Goal: Information Seeking & Learning: Learn about a topic

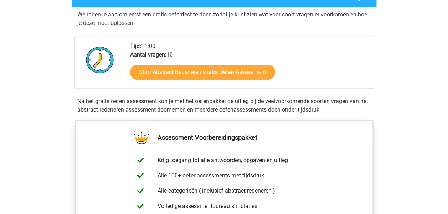
scroll to position [139, 0]
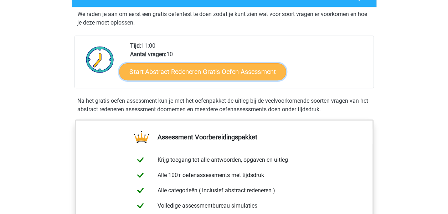
click at [209, 69] on link "Start Abstract Redeneren Gratis Oefen Assessment" at bounding box center [202, 71] width 167 height 17
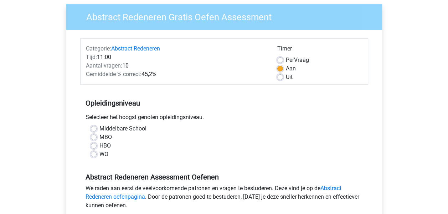
scroll to position [55, 0]
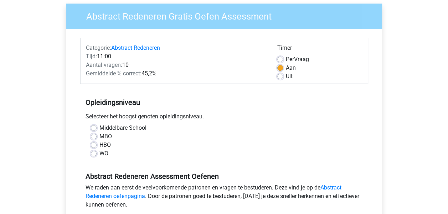
click at [106, 143] on label "HBO" at bounding box center [104, 145] width 11 height 9
click at [97, 143] on input "HBO" at bounding box center [94, 144] width 6 height 7
radio input "true"
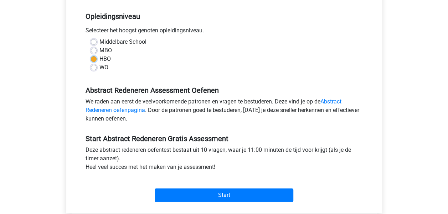
scroll to position [141, 0]
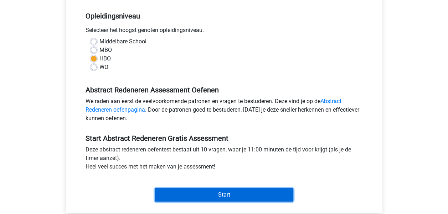
click at [186, 195] on input "Start" at bounding box center [224, 195] width 139 height 14
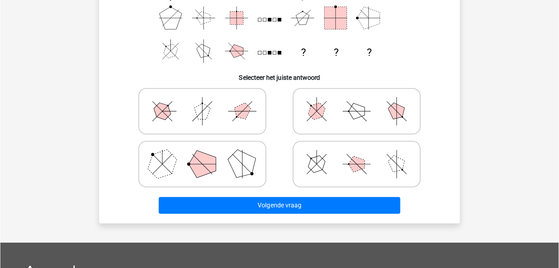
scroll to position [123, 0]
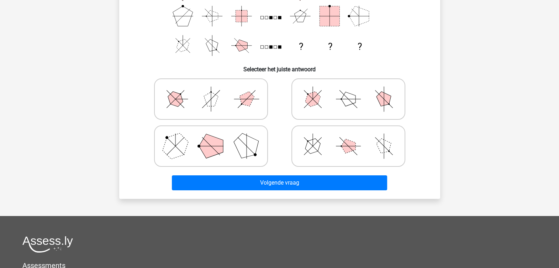
drag, startPoint x: 390, startPoint y: 0, endPoint x: 321, endPoint y: 68, distance: 97.0
click at [321, 68] on h6 "Selecteer het juiste antwoord" at bounding box center [280, 66] width 298 height 12
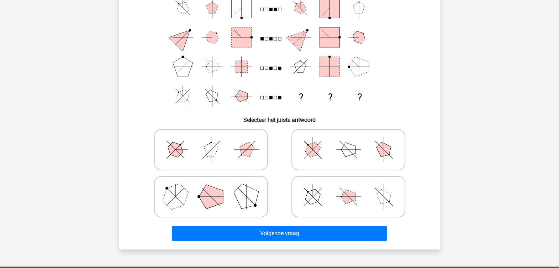
scroll to position [73, 0]
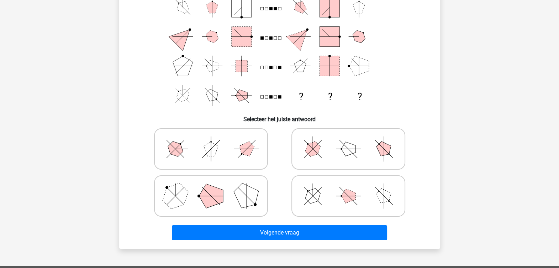
click at [301, 179] on icon at bounding box center [348, 196] width 107 height 36
click at [349, 182] on input "radio" at bounding box center [351, 184] width 5 height 5
radio input "true"
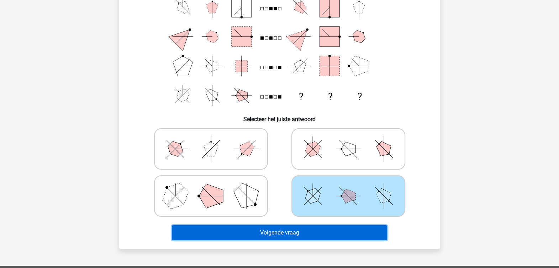
click at [308, 214] on button "Volgende vraag" at bounding box center [279, 232] width 215 height 15
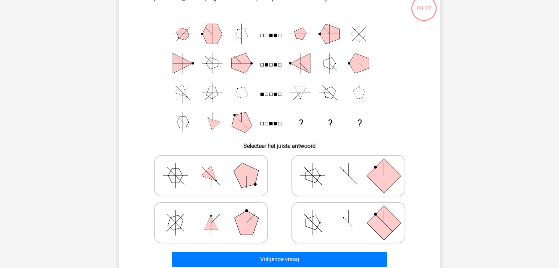
scroll to position [33, 0]
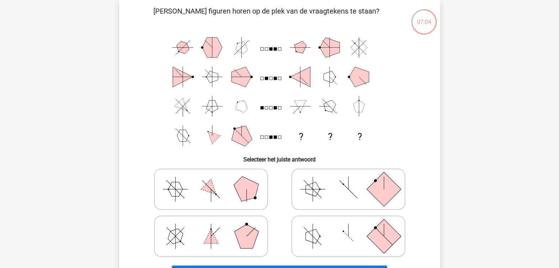
click at [395, 214] on icon at bounding box center [348, 236] width 107 height 36
click at [353, 214] on input "radio" at bounding box center [351, 225] width 5 height 5
radio input "true"
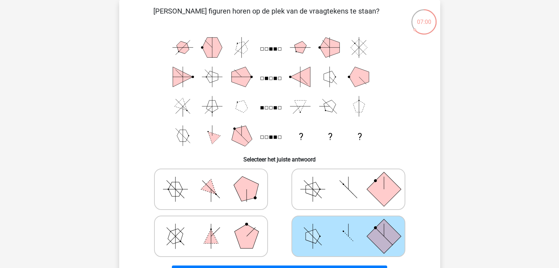
click at [368, 179] on icon at bounding box center [348, 189] width 107 height 36
click at [353, 179] on input "radio" at bounding box center [351, 178] width 5 height 5
radio input "true"
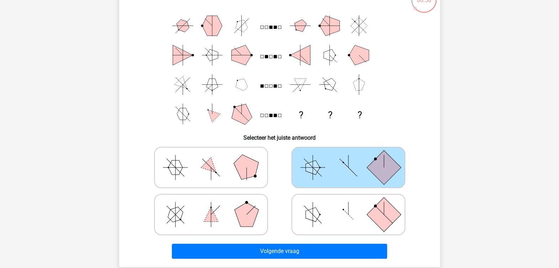
scroll to position [60, 0]
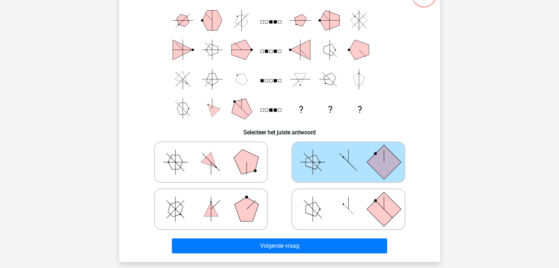
click at [319, 195] on icon at bounding box center [348, 209] width 107 height 36
click at [349, 196] on input "radio" at bounding box center [351, 198] width 5 height 5
radio input "true"
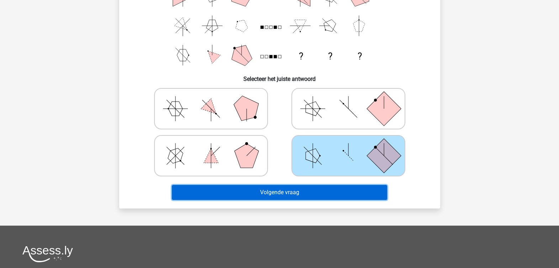
click at [319, 195] on button "Volgende vraag" at bounding box center [279, 192] width 215 height 15
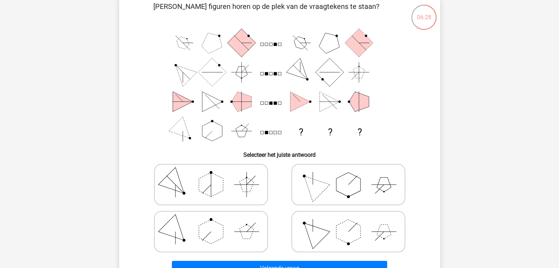
scroll to position [37, 0]
click at [318, 214] on polygon at bounding box center [313, 232] width 34 height 34
click at [349, 214] on input "radio" at bounding box center [351, 220] width 5 height 5
radio input "true"
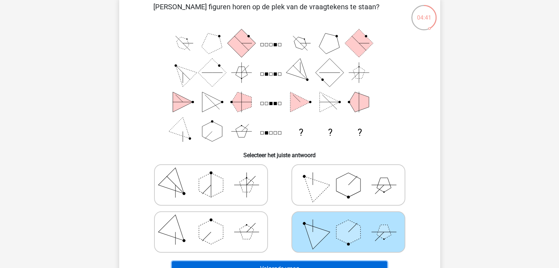
click at [285, 214] on button "Volgende vraag" at bounding box center [279, 268] width 215 height 15
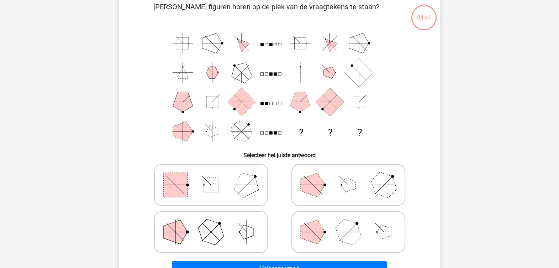
scroll to position [33, 0]
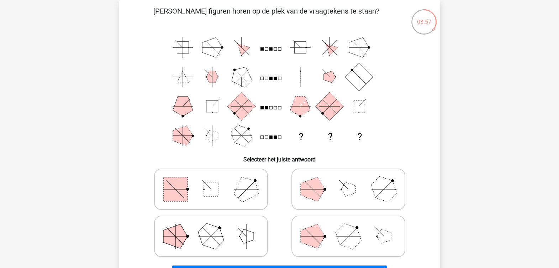
click at [224, 204] on icon at bounding box center [211, 189] width 107 height 36
click at [216, 180] on input "radio" at bounding box center [213, 178] width 5 height 5
radio input "true"
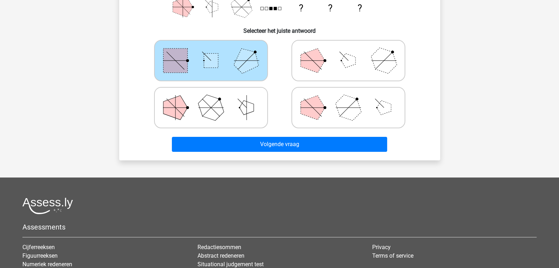
scroll to position [162, 0]
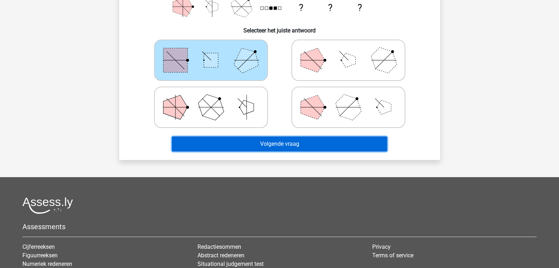
click at [293, 142] on button "Volgende vraag" at bounding box center [279, 143] width 215 height 15
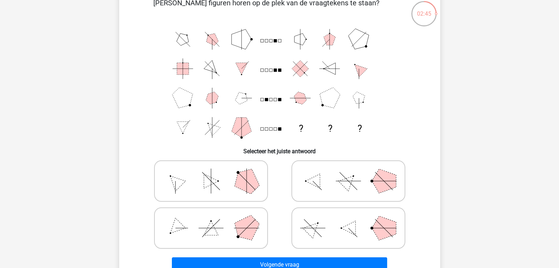
scroll to position [42, 0]
click at [179, 174] on icon at bounding box center [211, 180] width 107 height 36
click at [211, 171] on input "radio" at bounding box center [213, 169] width 5 height 5
radio input "true"
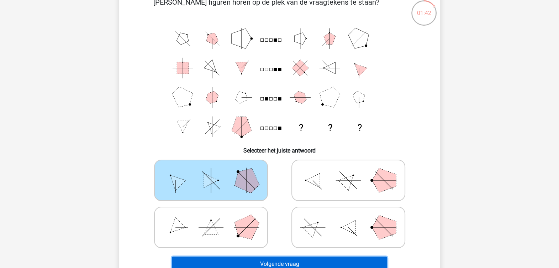
click at [221, 214] on button "Volgende vraag" at bounding box center [279, 263] width 215 height 15
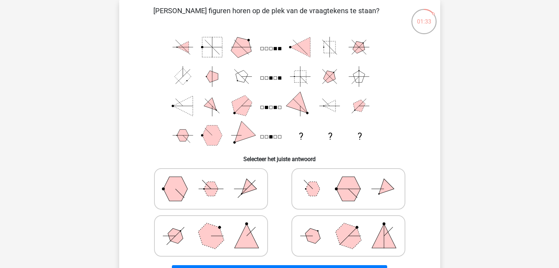
scroll to position [32, 0]
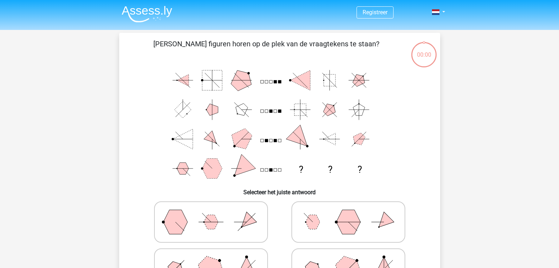
scroll to position [32, 0]
